Goal: Task Accomplishment & Management: Complete application form

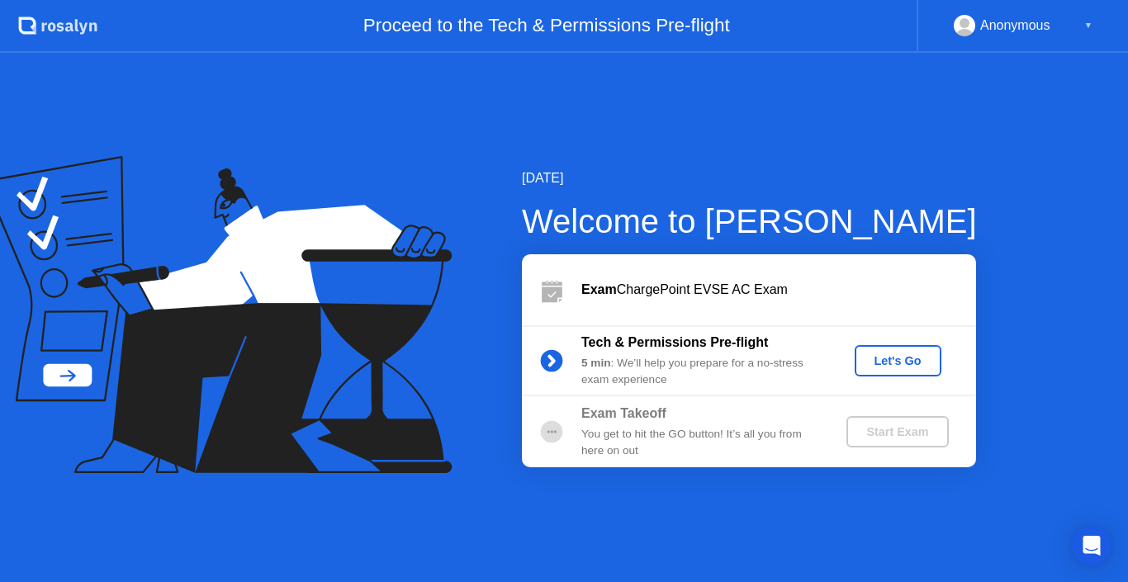
click at [878, 359] on div "Let's Go" at bounding box center [899, 360] width 74 height 13
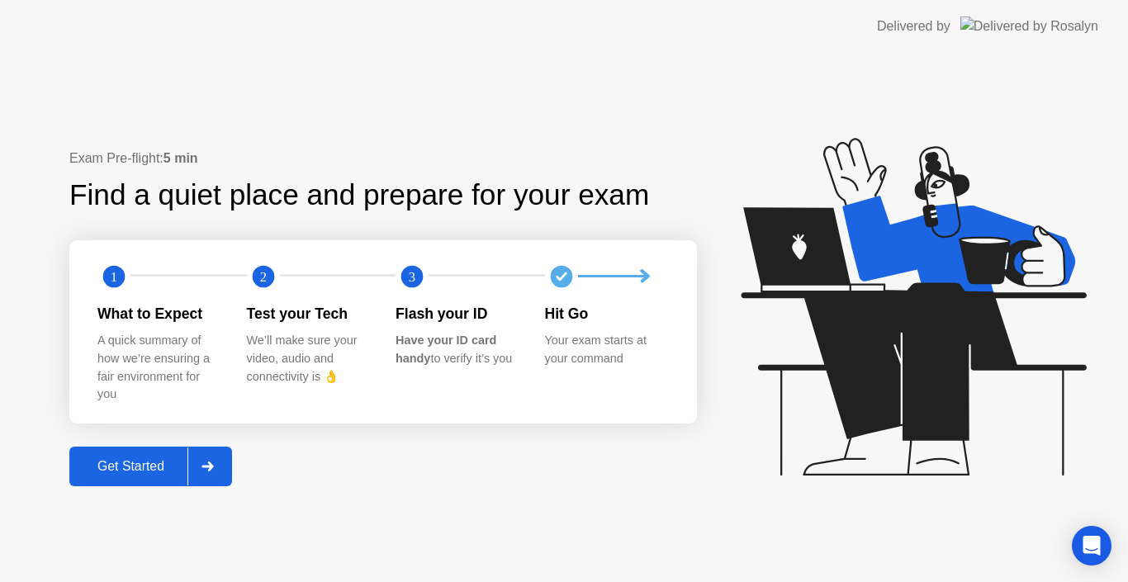
click at [136, 464] on div "Get Started" at bounding box center [130, 466] width 113 height 15
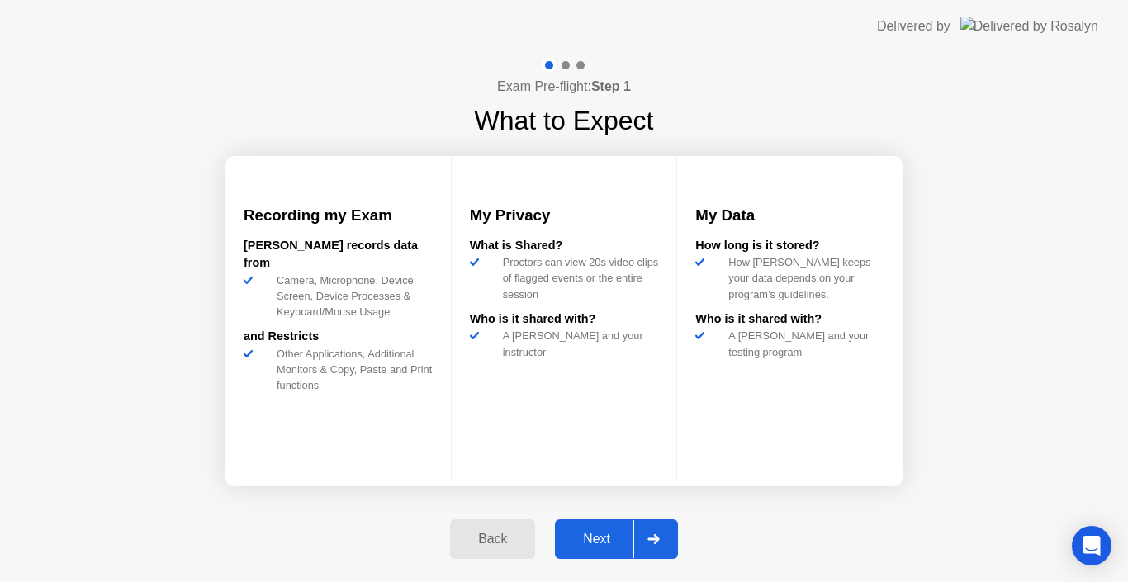
click at [491, 547] on div "Back" at bounding box center [492, 539] width 75 height 15
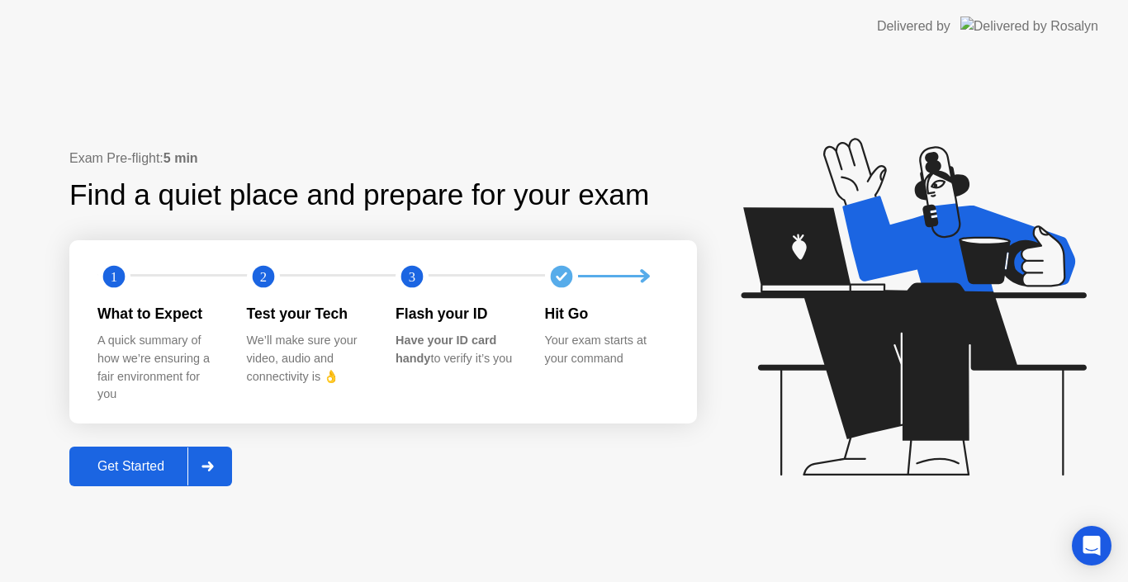
click at [136, 463] on div "Get Started" at bounding box center [130, 466] width 113 height 15
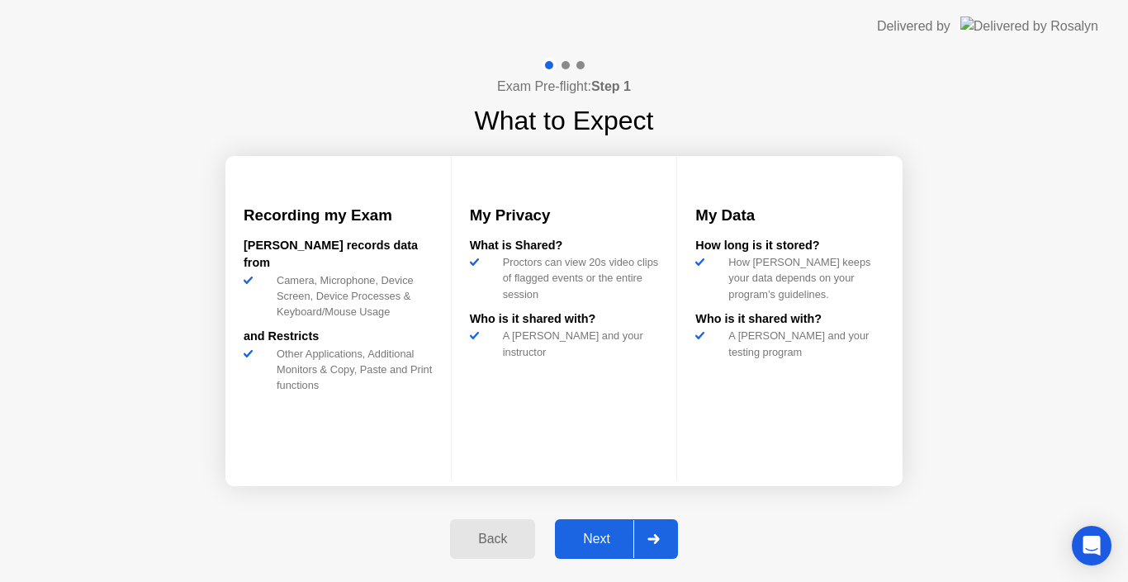
click at [586, 532] on div "Next" at bounding box center [597, 539] width 74 height 15
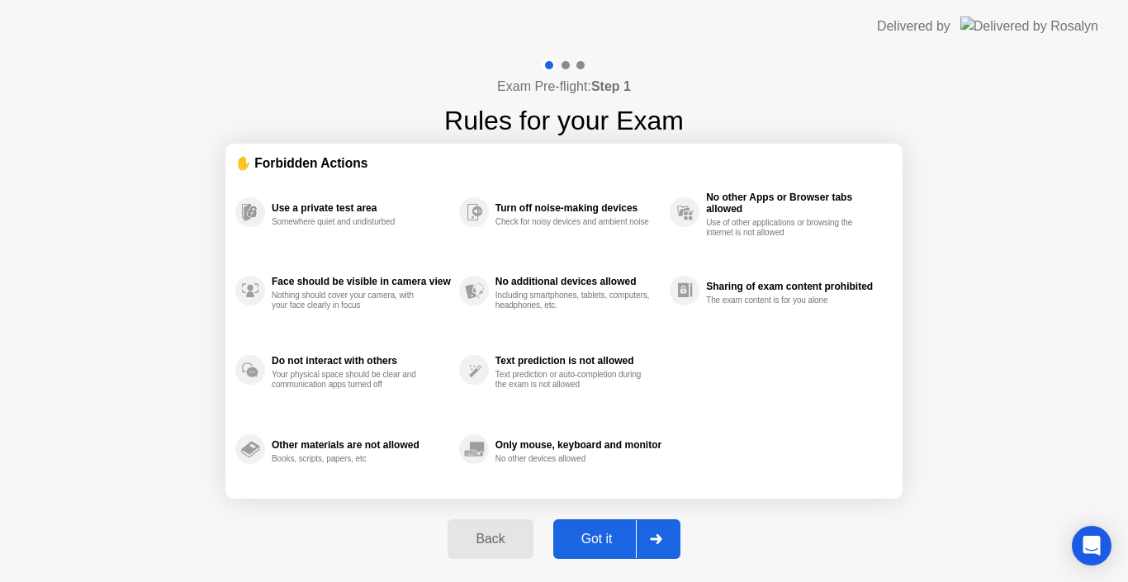
click at [583, 541] on div "Got it" at bounding box center [597, 539] width 78 height 15
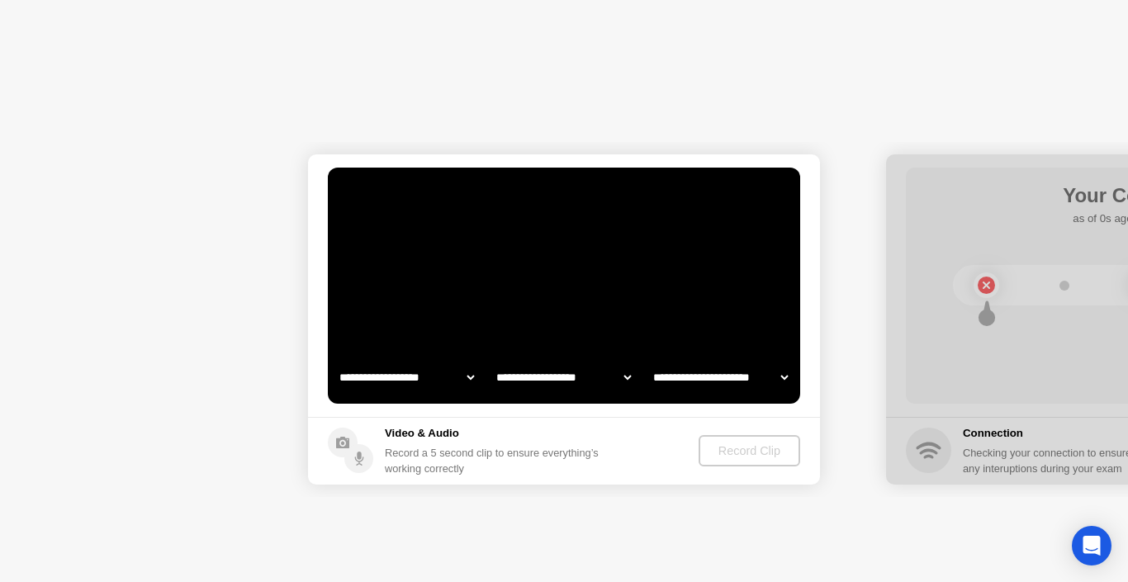
select select "**********"
select select "*******"
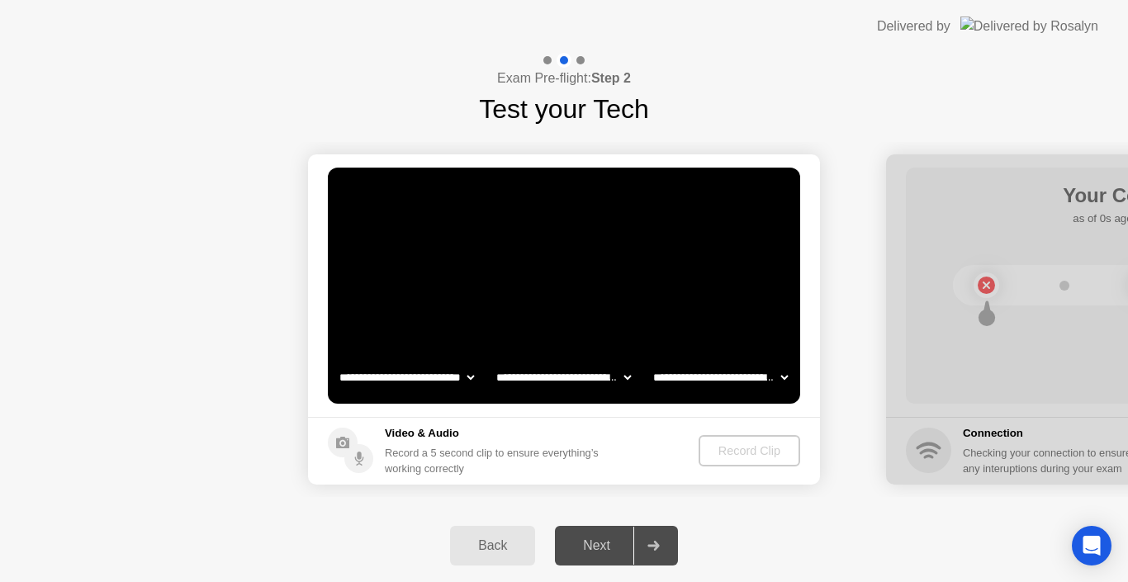
click at [700, 371] on select "**********" at bounding box center [720, 377] width 141 height 33
click at [650, 361] on select "**********" at bounding box center [720, 377] width 141 height 33
click at [715, 447] on div "Record Clip" at bounding box center [750, 450] width 88 height 13
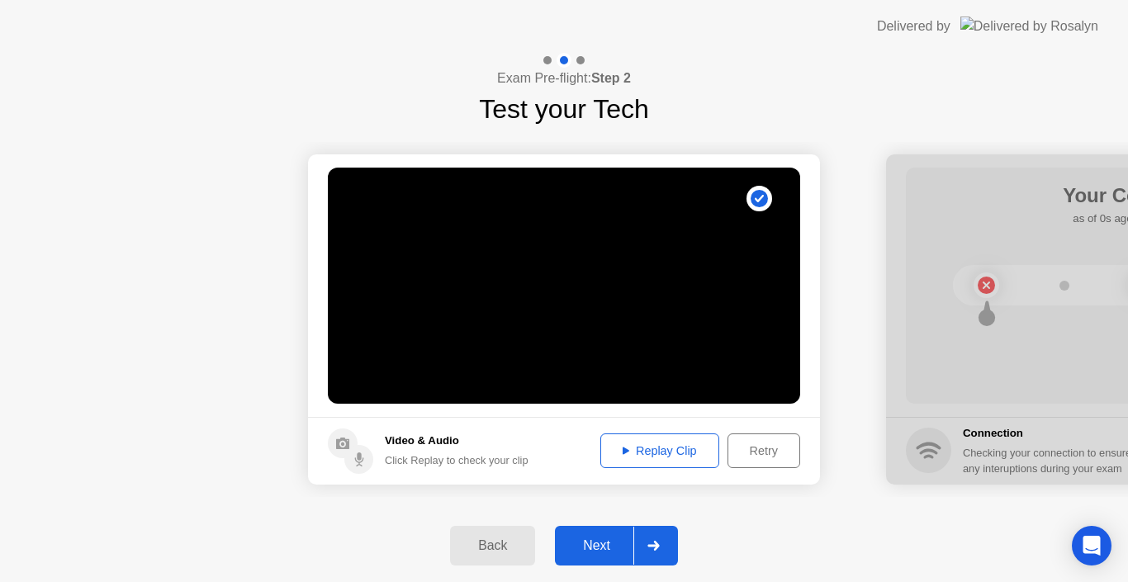
click at [675, 451] on div "Replay Clip" at bounding box center [659, 450] width 107 height 13
click at [627, 449] on div "Replay Clip" at bounding box center [659, 450] width 107 height 13
click at [614, 540] on div "Next" at bounding box center [597, 546] width 74 height 15
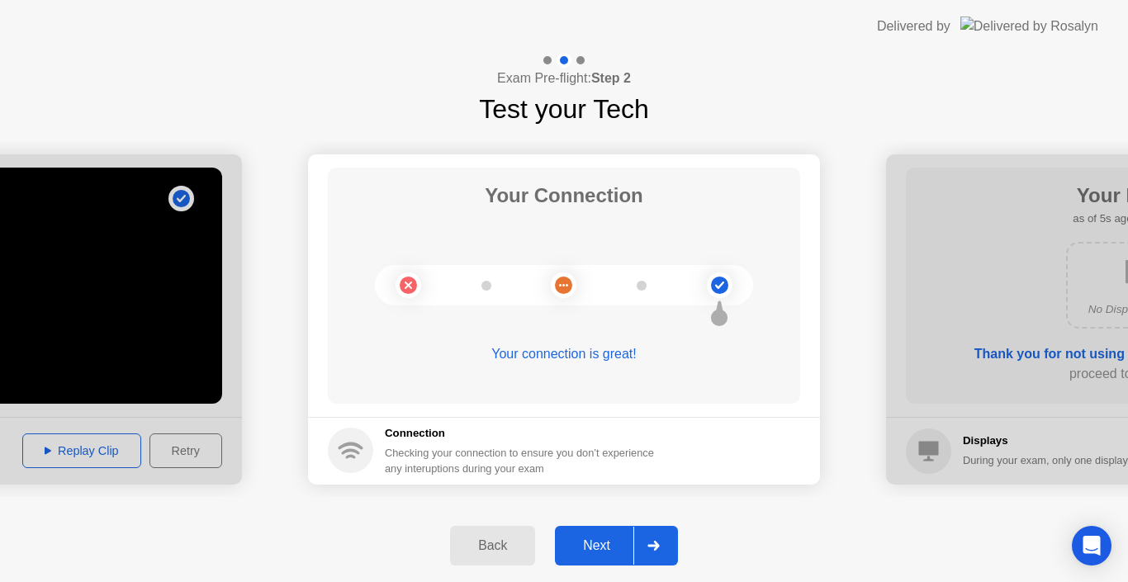
click at [583, 544] on div "Next" at bounding box center [597, 546] width 74 height 15
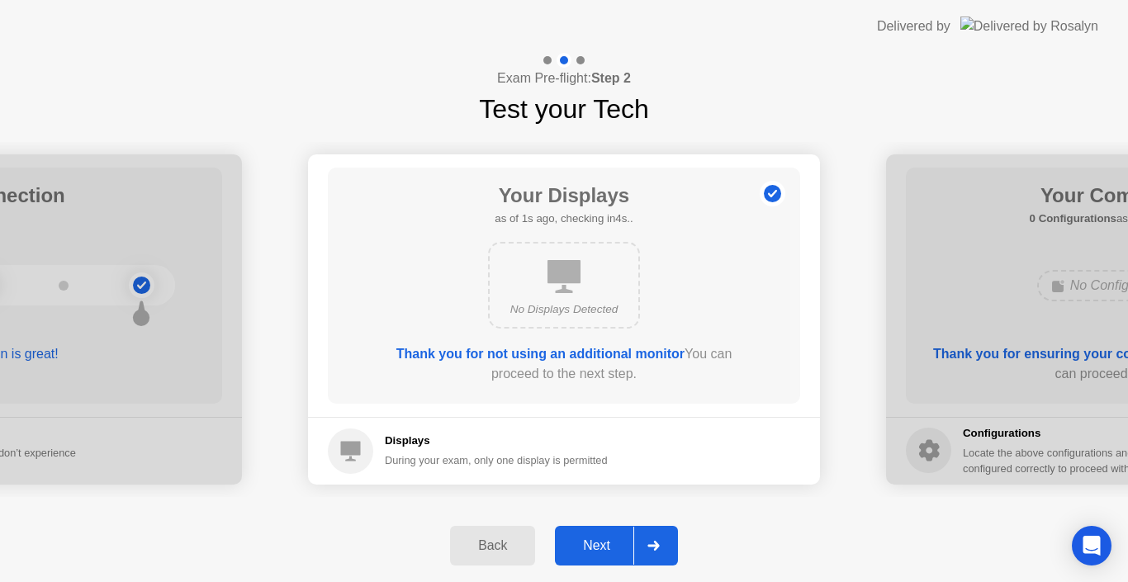
click at [595, 539] on div "Next" at bounding box center [597, 546] width 74 height 15
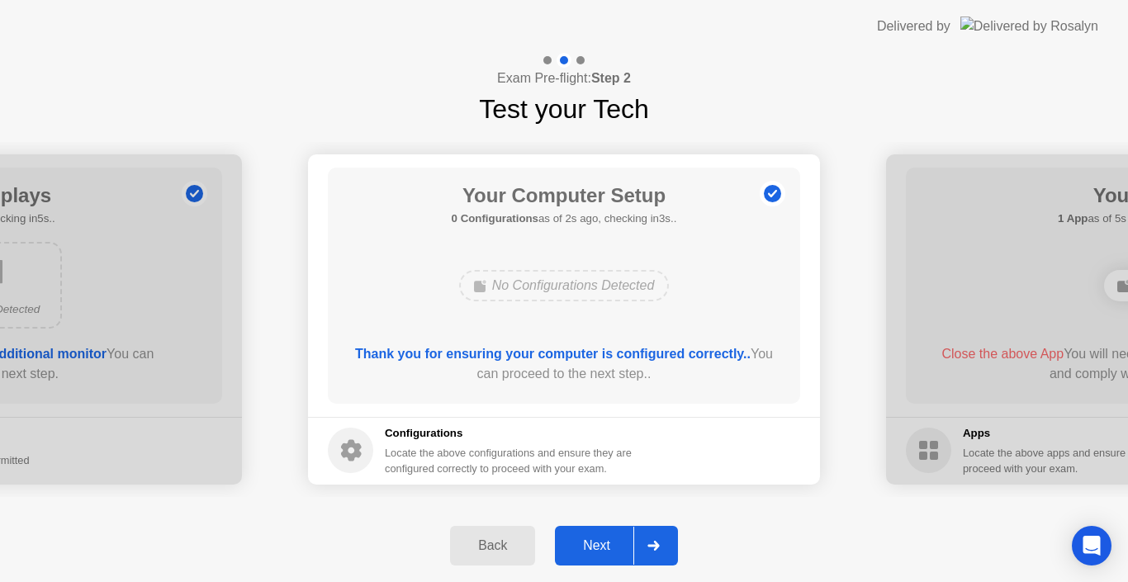
click at [597, 553] on div "Next" at bounding box center [597, 546] width 74 height 15
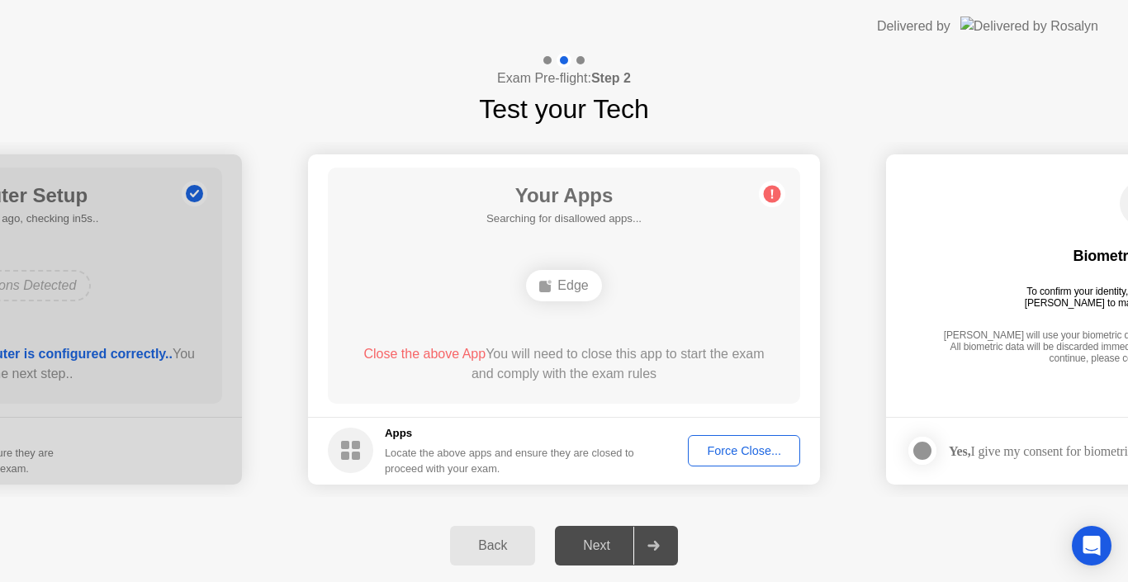
click at [417, 354] on span "Close the above App" at bounding box center [424, 354] width 122 height 14
click at [767, 194] on circle at bounding box center [772, 193] width 17 height 17
click at [743, 448] on div "Force Close..." at bounding box center [744, 450] width 101 height 13
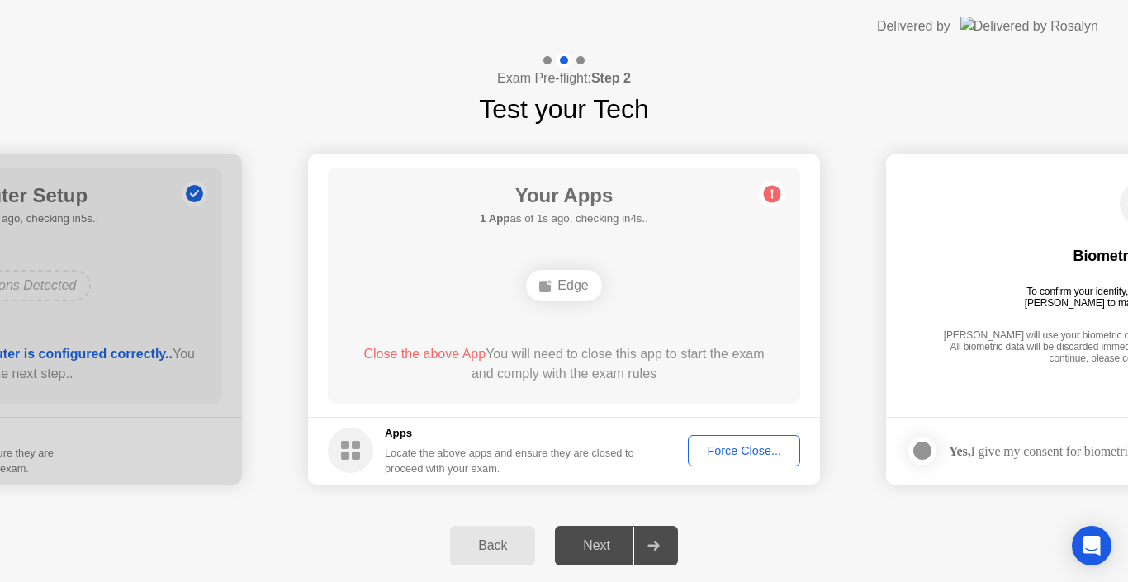
click at [713, 448] on div "Force Close..." at bounding box center [744, 450] width 101 height 13
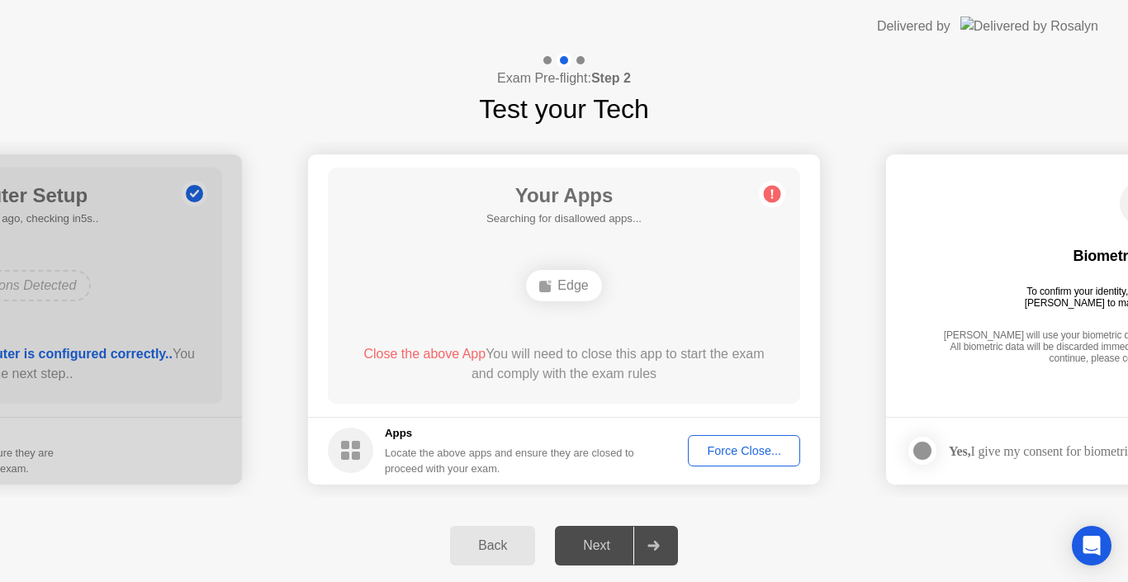
click at [602, 545] on div "Next" at bounding box center [597, 546] width 74 height 15
click at [396, 107] on div "Exam Pre-flight: Step 2 Test your Tech" at bounding box center [564, 91] width 1128 height 76
click at [595, 539] on div "Next" at bounding box center [597, 546] width 74 height 15
click at [646, 542] on div at bounding box center [654, 546] width 40 height 38
click at [490, 553] on div "Back" at bounding box center [492, 546] width 75 height 15
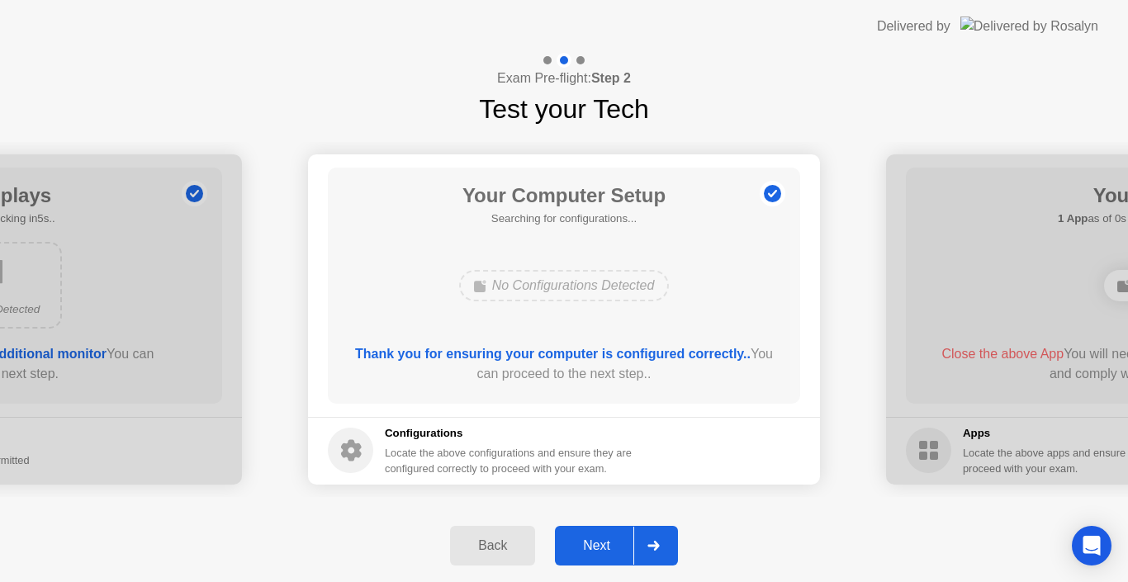
click at [594, 553] on div "Next" at bounding box center [597, 546] width 74 height 15
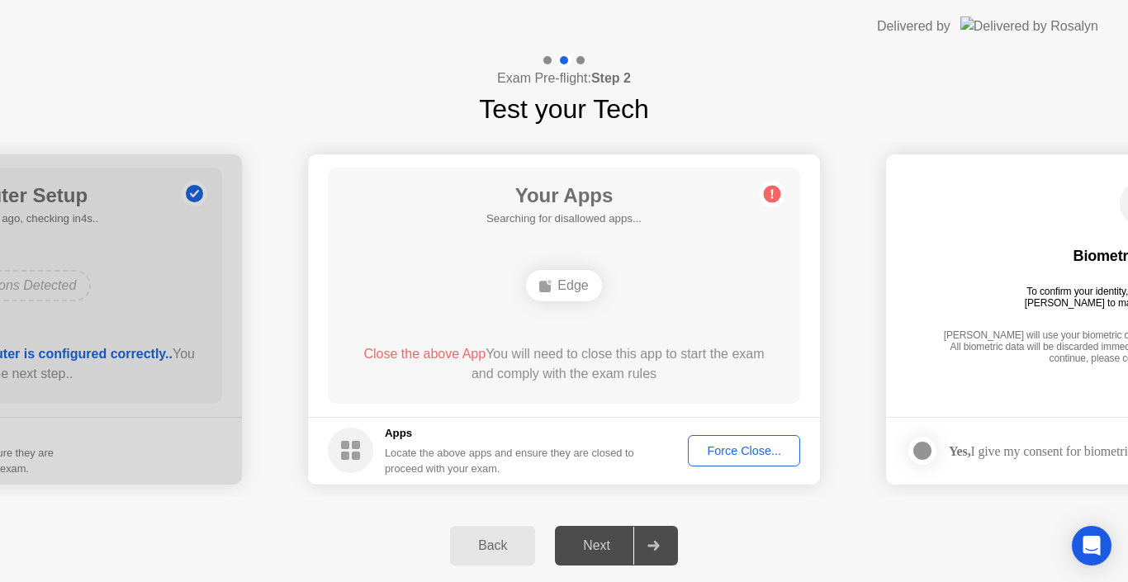
drag, startPoint x: 774, startPoint y: 191, endPoint x: 759, endPoint y: 197, distance: 16.0
click at [772, 192] on icon at bounding box center [772, 194] width 26 height 26
click at [753, 448] on div "Force Close..." at bounding box center [744, 450] width 101 height 13
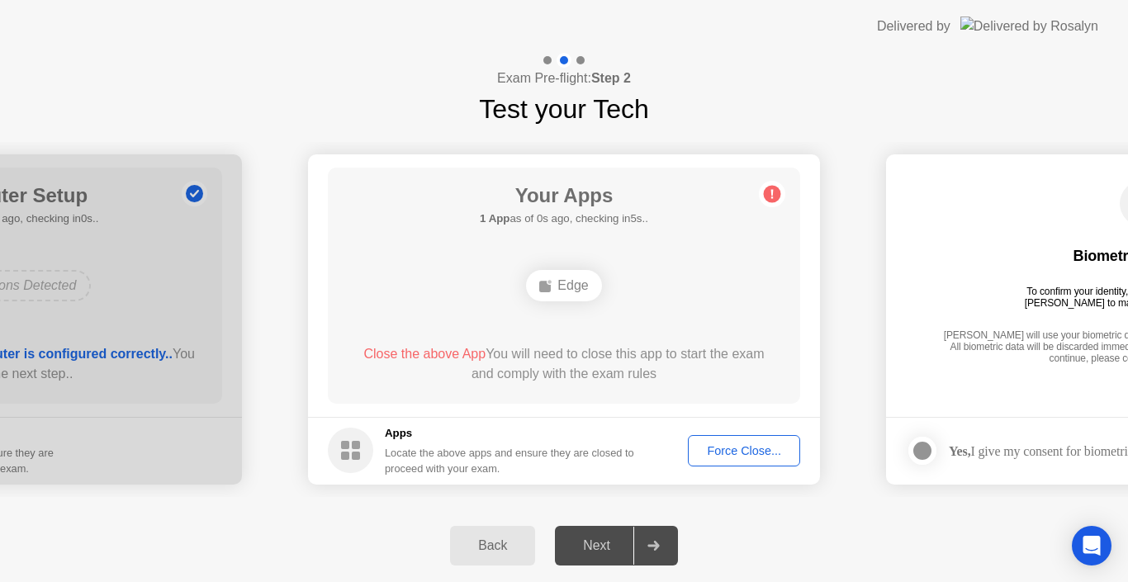
click at [595, 550] on div "Next" at bounding box center [597, 546] width 74 height 15
click at [644, 537] on div at bounding box center [654, 546] width 40 height 38
click at [975, 308] on div "Biometrics Consent To confirm your identity, your testing program requires [PER…" at bounding box center [1142, 274] width 472 height 212
click at [776, 209] on div "Your Apps 1 App as of 3s ago, checking in2s.. Edge Close the above App You will…" at bounding box center [564, 286] width 472 height 236
click at [769, 207] on icon at bounding box center [772, 194] width 26 height 26
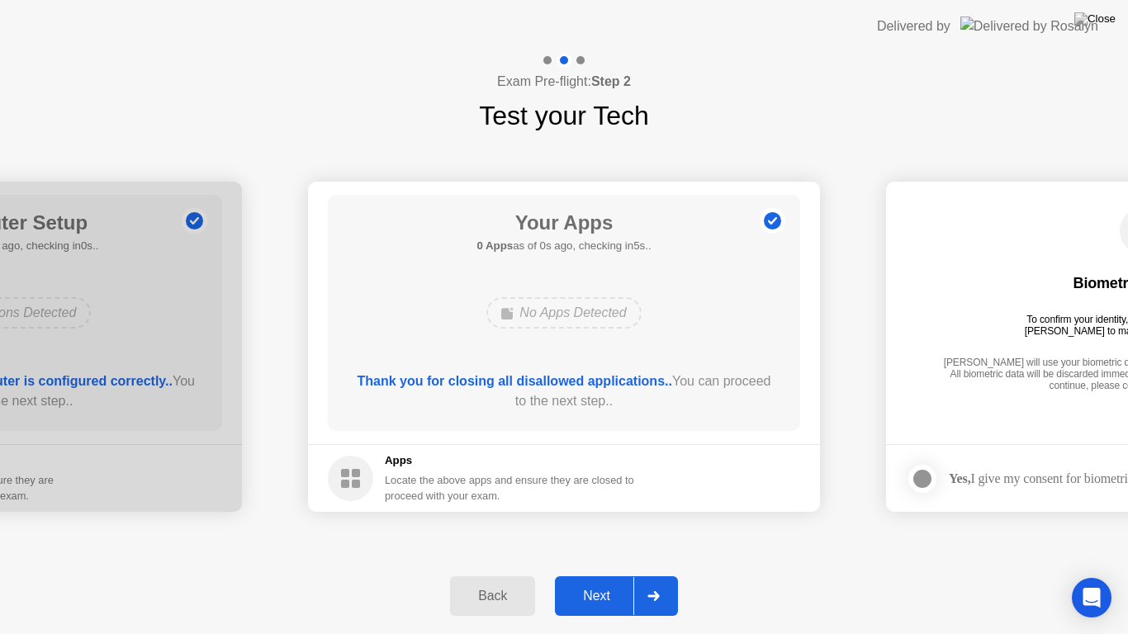
click at [601, 567] on div "Back Next" at bounding box center [564, 596] width 1128 height 76
click at [594, 582] on div "Next" at bounding box center [597, 596] width 74 height 15
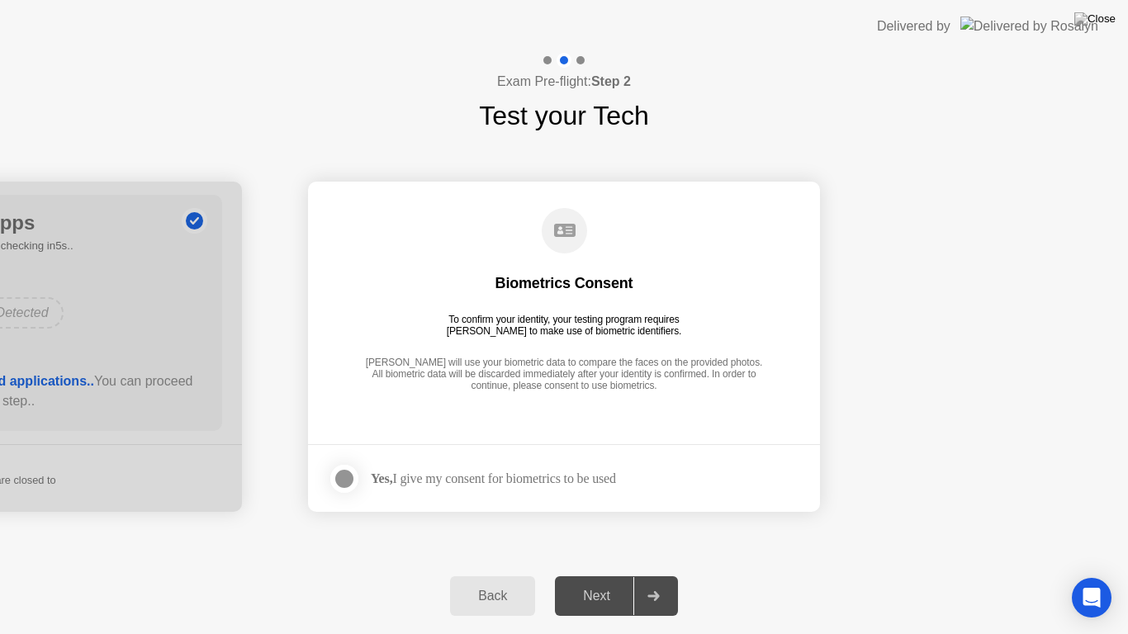
click at [341, 481] on div at bounding box center [345, 479] width 20 height 20
click at [596, 582] on div "Next" at bounding box center [597, 596] width 74 height 15
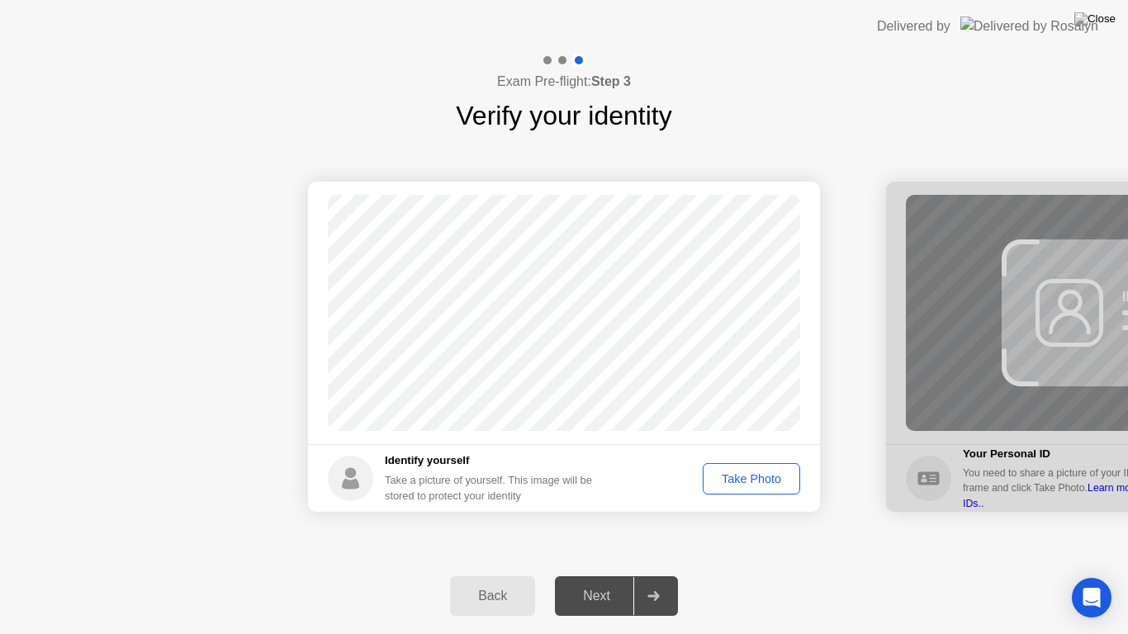
click at [752, 481] on div "Take Photo" at bounding box center [752, 478] width 86 height 13
click at [608, 582] on div "Next" at bounding box center [597, 596] width 74 height 15
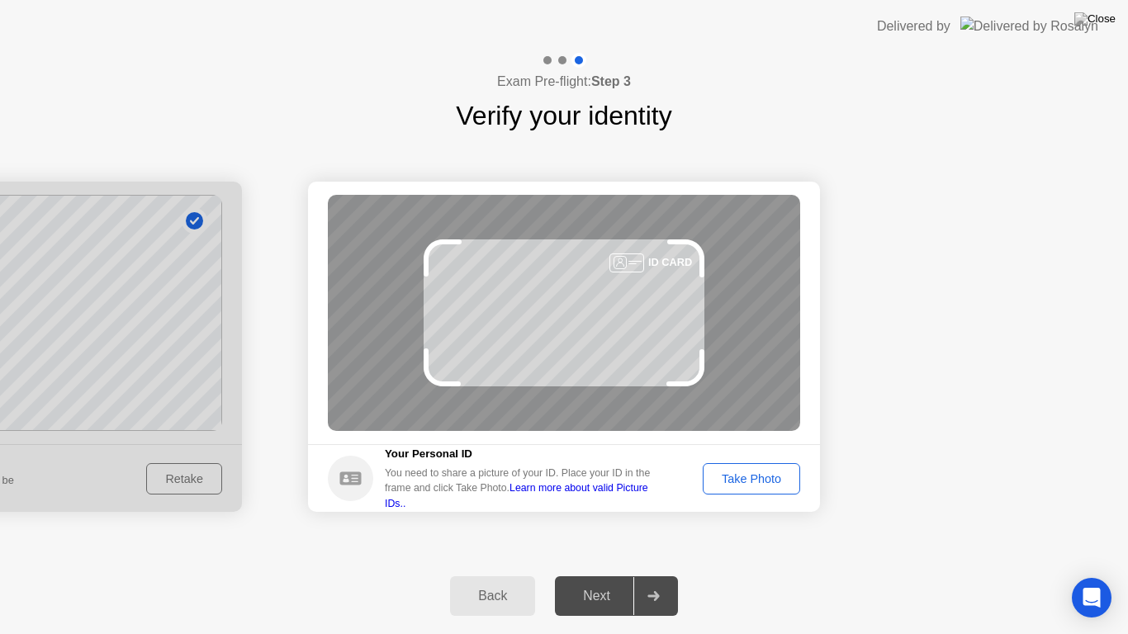
click at [759, 472] on div "Take Photo" at bounding box center [752, 478] width 86 height 13
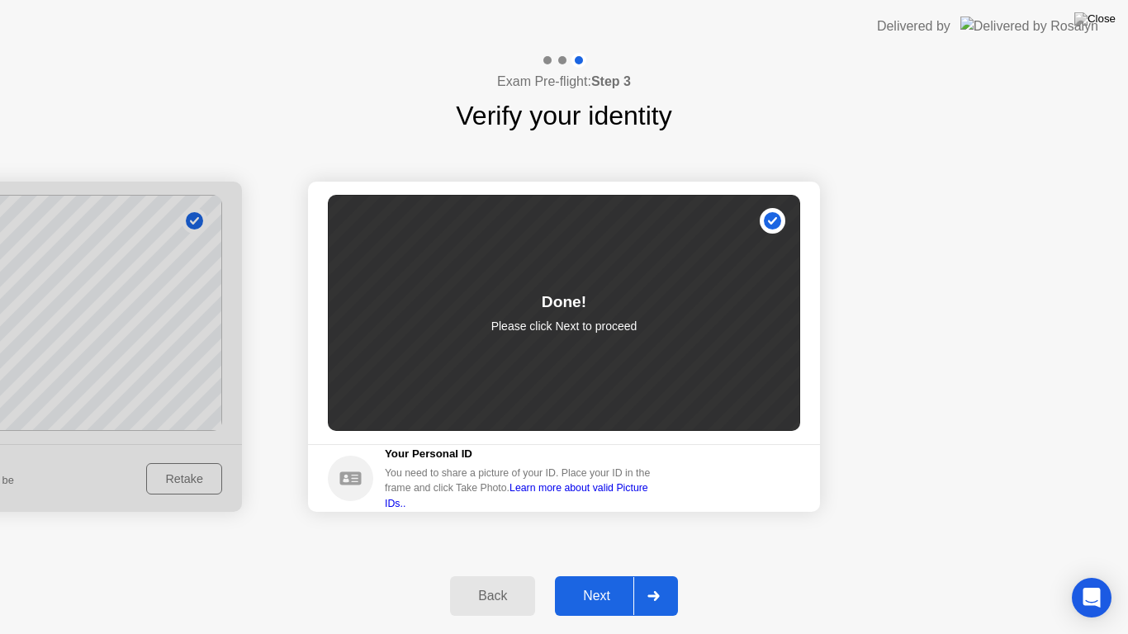
click at [596, 582] on div "Next" at bounding box center [597, 596] width 74 height 15
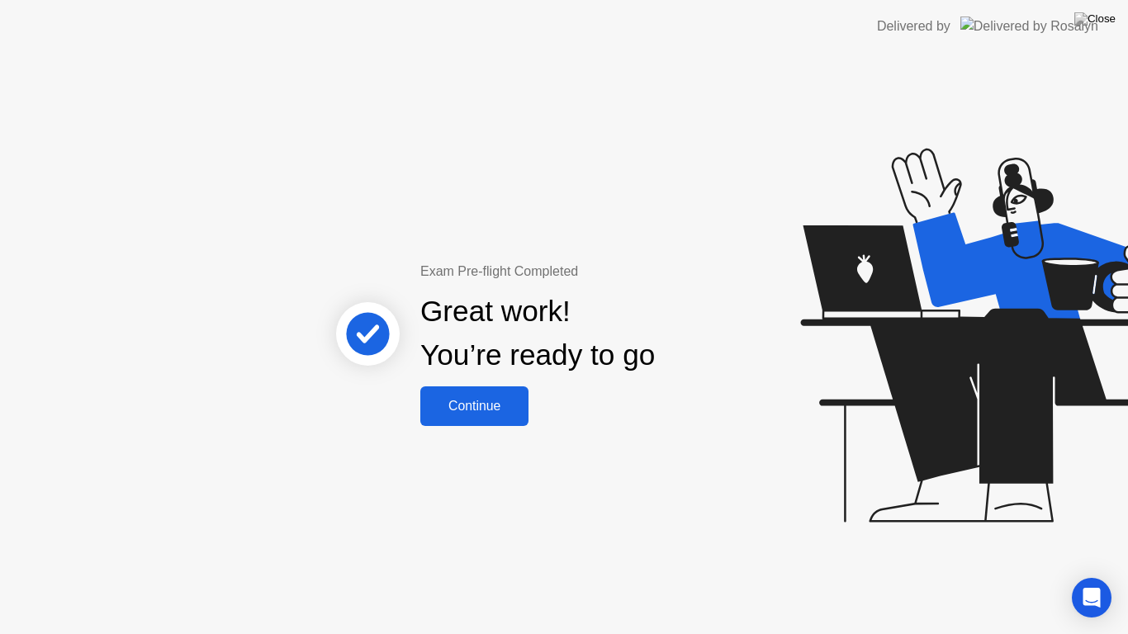
click at [487, 419] on button "Continue" at bounding box center [474, 407] width 108 height 40
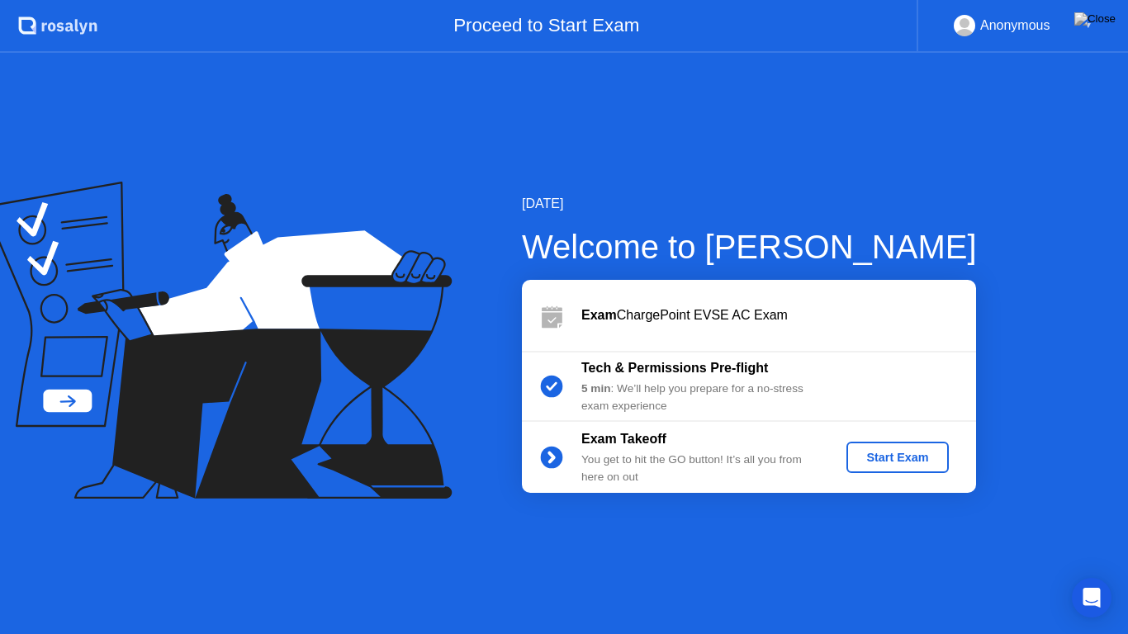
click at [888, 464] on div "Start Exam" at bounding box center [897, 457] width 88 height 13
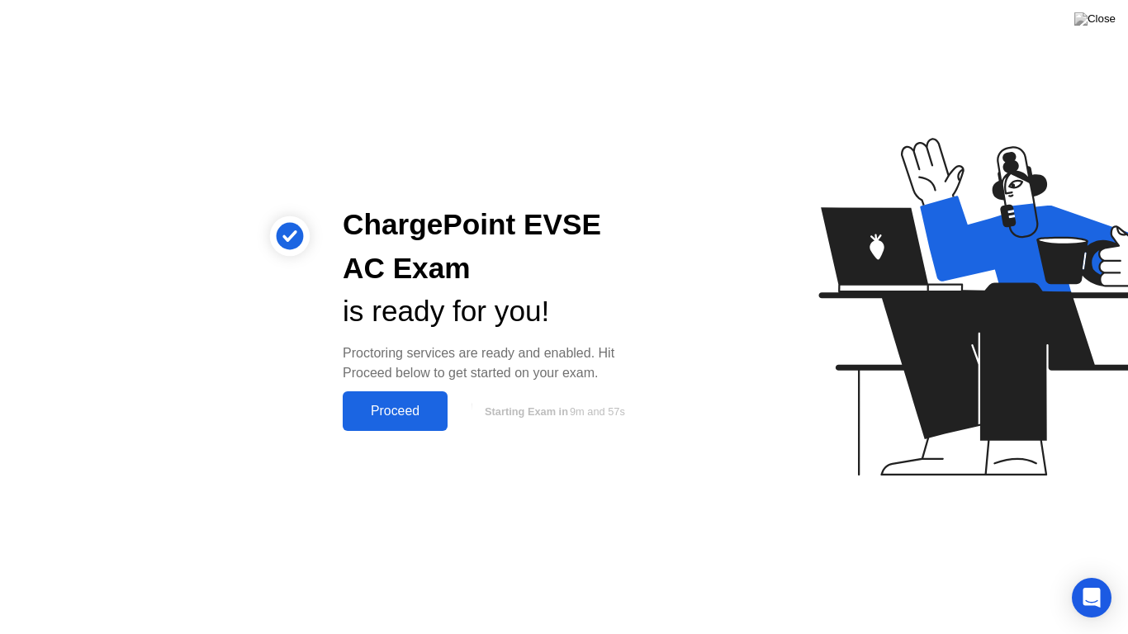
click at [434, 418] on div "Proceed" at bounding box center [395, 411] width 95 height 15
